Goal: Complete application form

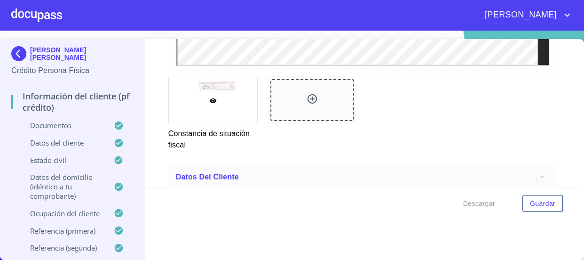
scroll to position [1988, 0]
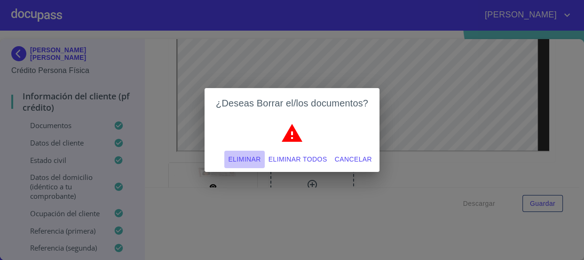
click at [248, 155] on span "Eliminar" at bounding box center [244, 159] width 32 height 12
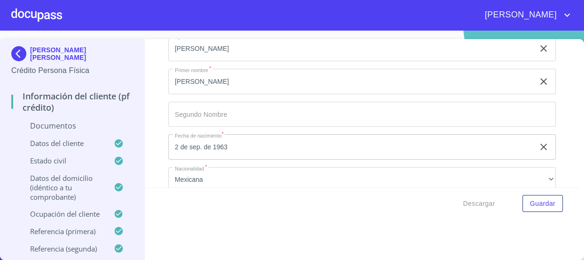
scroll to position [2073, 0]
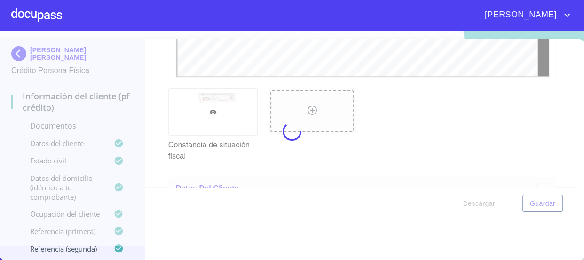
click at [149, 111] on div at bounding box center [292, 130] width 584 height 229
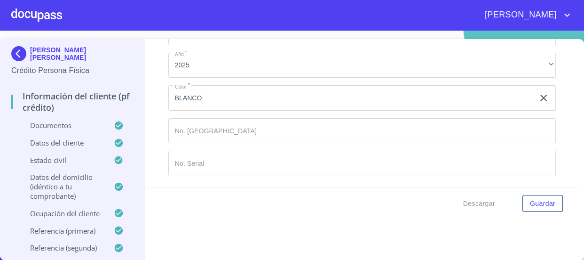
scroll to position [0, 0]
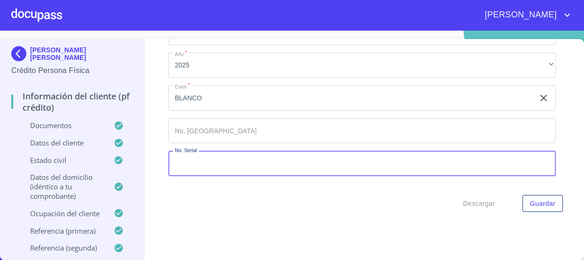
paste input "[US_VEHICLE_IDENTIFICATION_NUMBER]"
type input "[US_VEHICLE_IDENTIFICATION_NUMBER]"
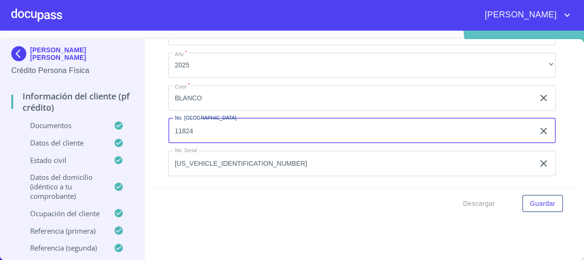
type input "11824"
click at [156, 136] on div "Información del cliente (PF crédito) Documentos Documento de identificación   *…" at bounding box center [362, 113] width 435 height 148
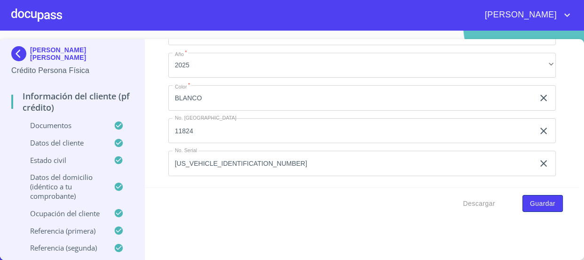
click at [537, 207] on span "Guardar" at bounding box center [542, 204] width 25 height 12
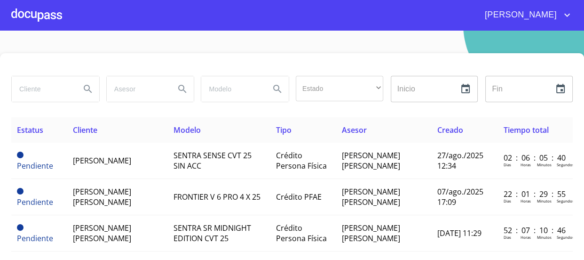
click at [41, 8] on div at bounding box center [36, 15] width 51 height 30
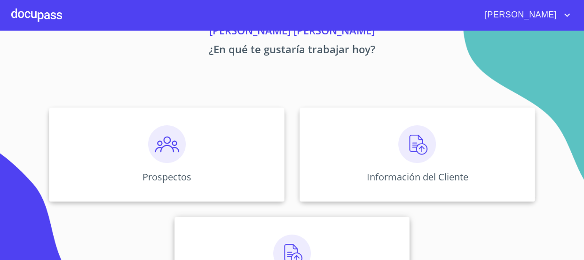
scroll to position [104, 0]
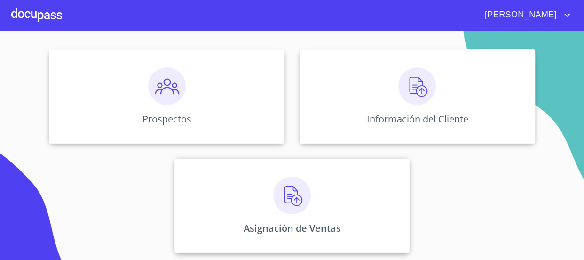
click at [302, 202] on img at bounding box center [292, 195] width 38 height 38
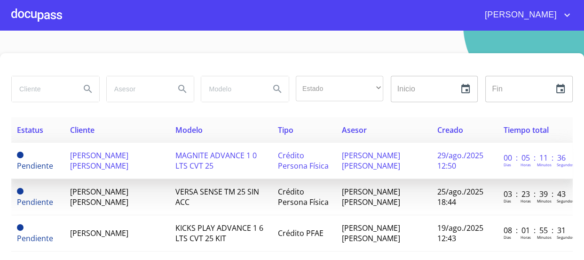
click at [152, 174] on td "[PERSON_NAME] [PERSON_NAME]" at bounding box center [116, 161] width 105 height 36
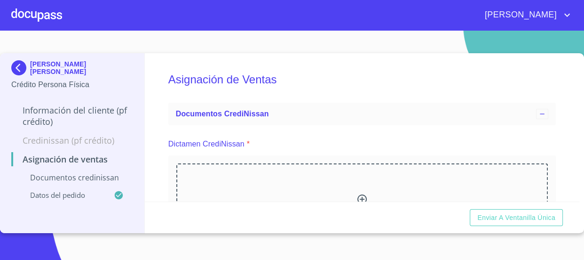
scroll to position [85, 0]
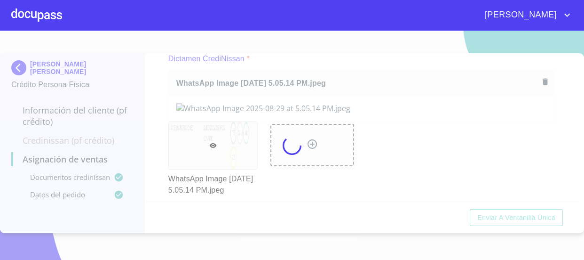
click at [147, 112] on div at bounding box center [292, 145] width 584 height 229
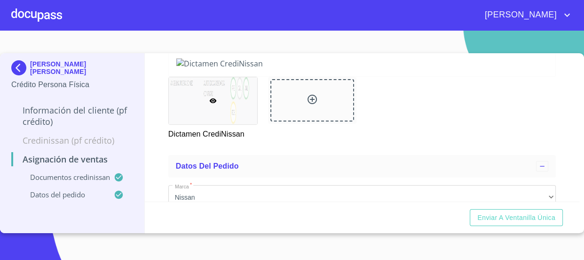
scroll to position [128, 0]
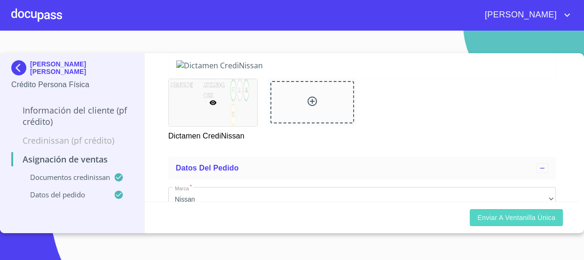
click at [502, 210] on button "Enviar a Ventanilla única" at bounding box center [516, 217] width 93 height 17
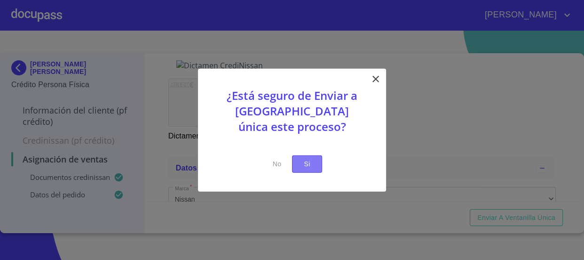
click at [316, 165] on button "Si" at bounding box center [307, 163] width 30 height 17
